Goal: Task Accomplishment & Management: Manage account settings

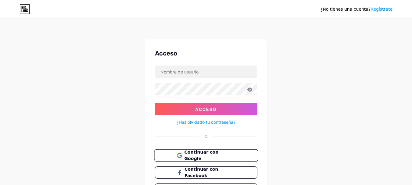
click at [206, 156] on font "Continuar con Google" at bounding box center [201, 156] width 34 height 12
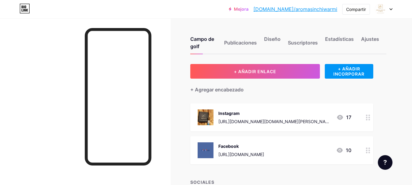
click at [394, 8] on div "Mejora [DOMAIN_NAME]/aromas... [DOMAIN_NAME]/aromasinchiwarmi Compartir Cambiar…" at bounding box center [206, 9] width 412 height 11
click at [391, 9] on icon at bounding box center [391, 10] width 2 height 2
